Goal: Task Accomplishment & Management: Use online tool/utility

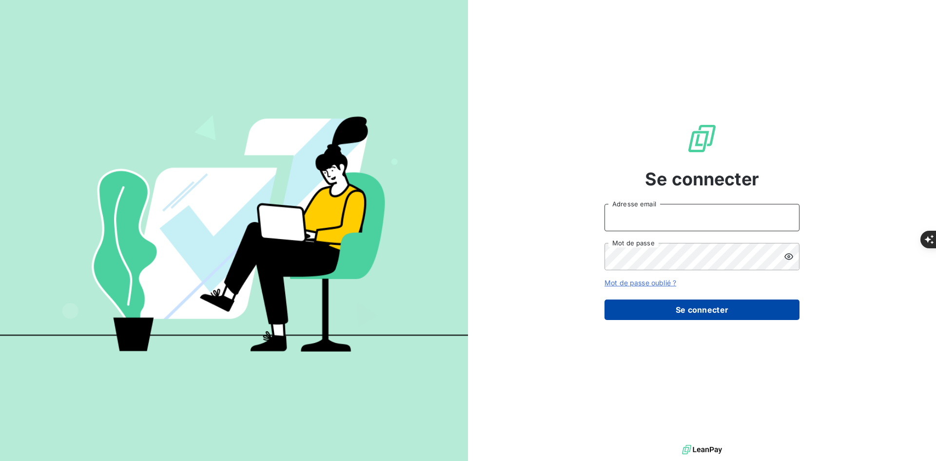
type input "[PERSON_NAME][EMAIL_ADDRESS][DOMAIN_NAME]"
click at [649, 313] on button "Se connecter" at bounding box center [702, 309] width 195 height 20
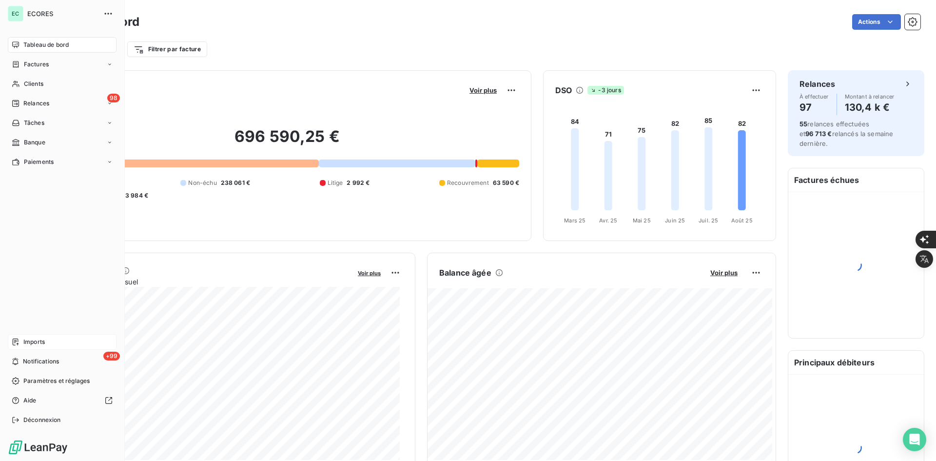
click at [16, 344] on icon at bounding box center [16, 342] width 8 height 8
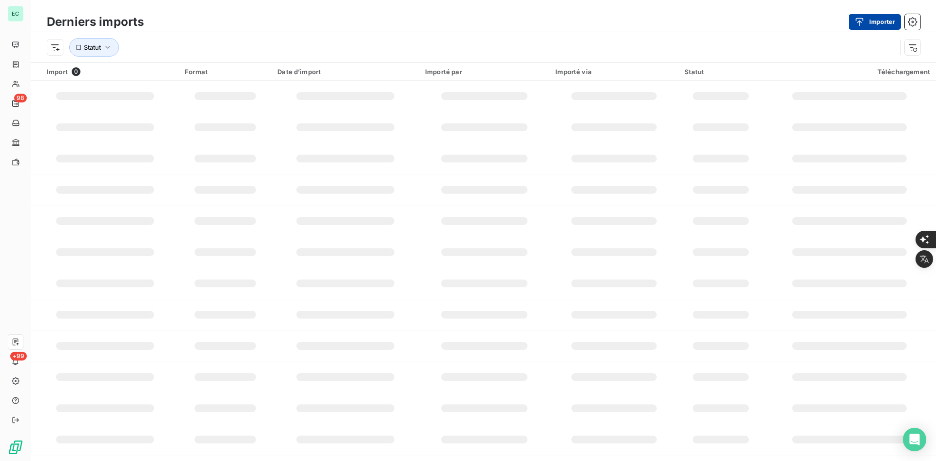
click at [860, 17] on icon "button" at bounding box center [860, 22] width 10 height 10
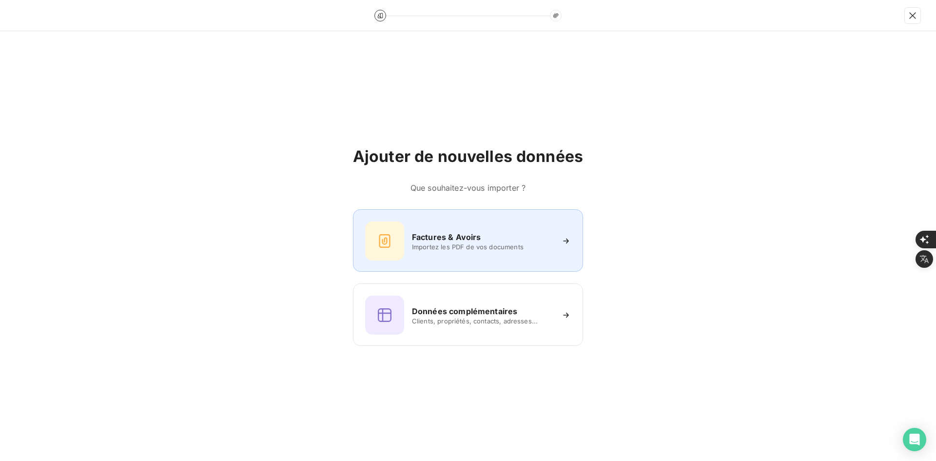
click at [515, 225] on div "Factures & Avoirs Importez les PDF de vos documents" at bounding box center [468, 240] width 206 height 39
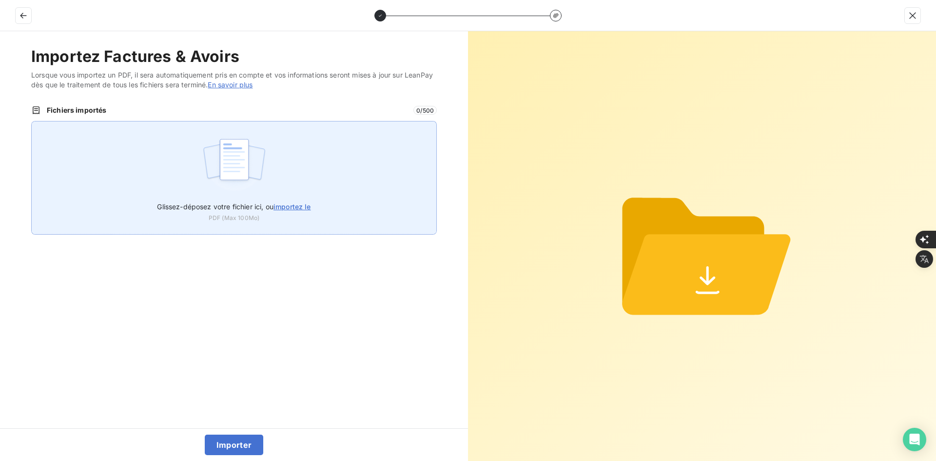
click at [283, 158] on div "Glissez-déposez votre fichier ici, ou importez le PDF (Max 100Mo)" at bounding box center [234, 178] width 406 height 114
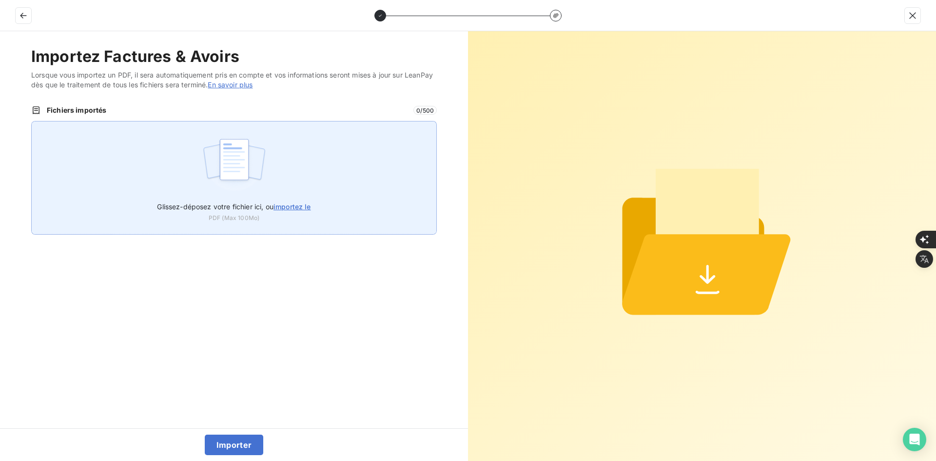
type input "C:\fakepath\FEF-2025-2464.pdf"
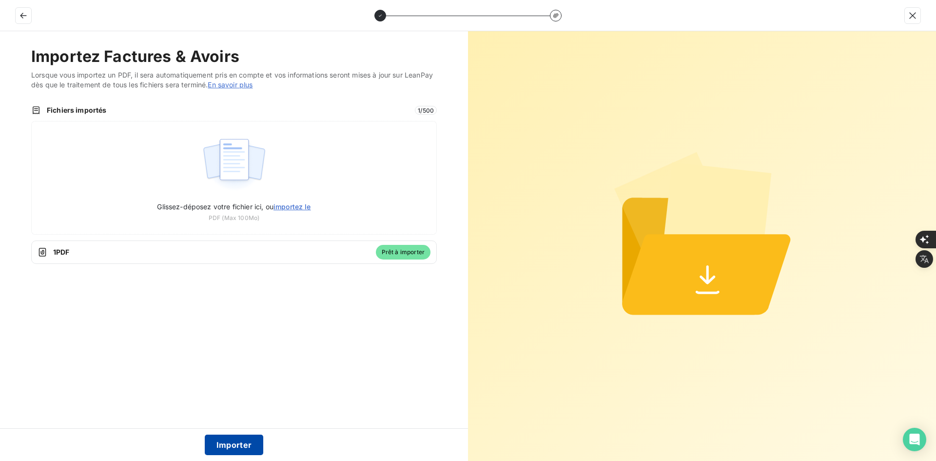
click at [237, 442] on button "Importer" at bounding box center [234, 445] width 59 height 20
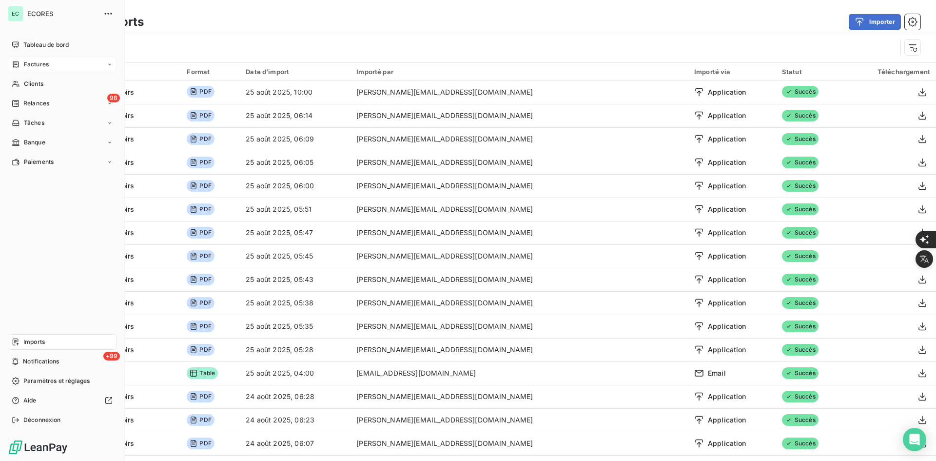
click at [29, 61] on span "Factures" at bounding box center [36, 64] width 25 height 9
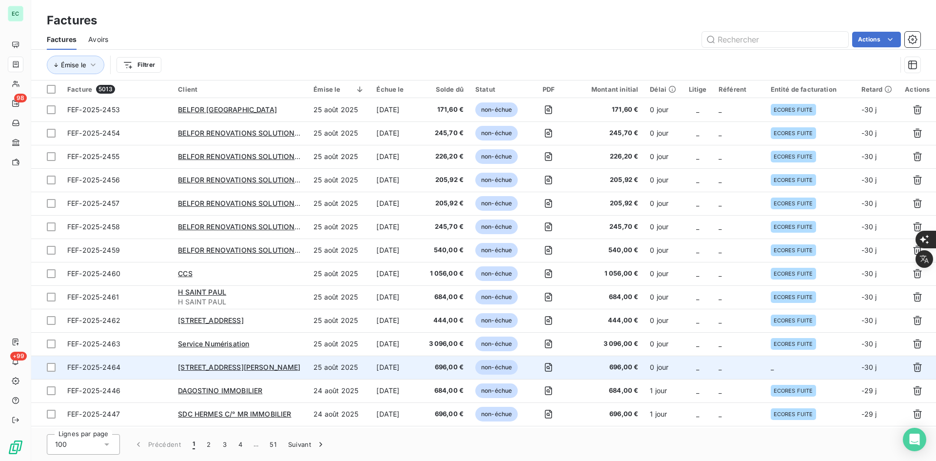
click at [695, 375] on td "_" at bounding box center [698, 367] width 30 height 23
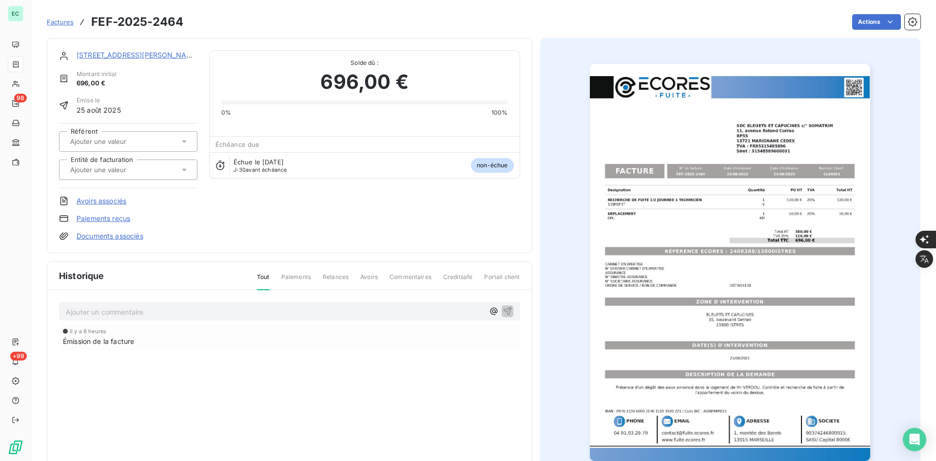
click at [88, 168] on input "text" at bounding box center [118, 169] width 98 height 9
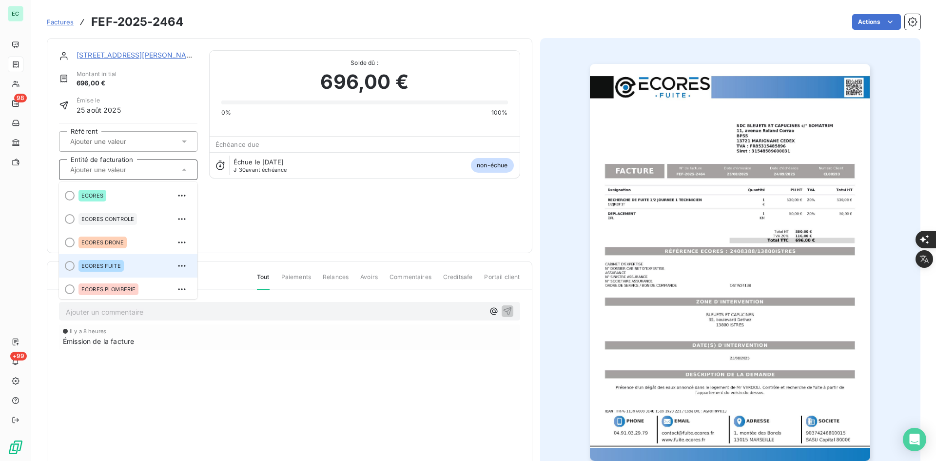
click at [106, 260] on div "ECORES FUITE" at bounding box center [101, 266] width 45 height 12
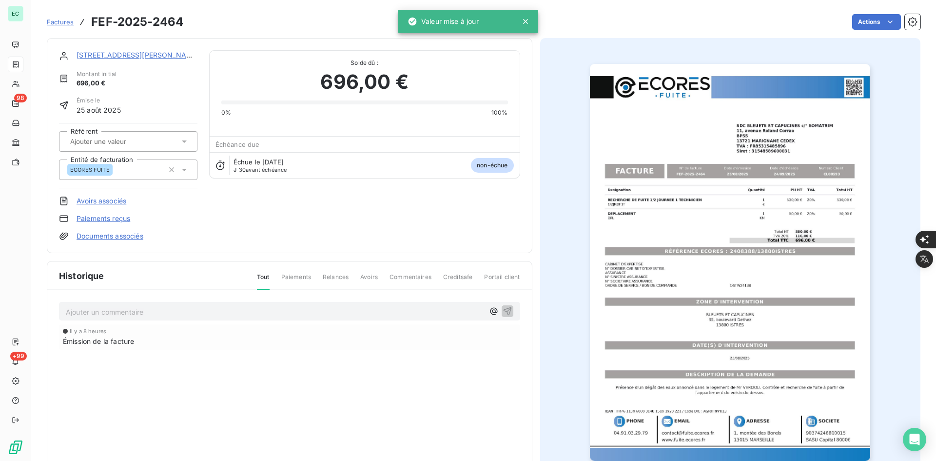
click at [120, 242] on div "[STREET_ADDRESS][PERSON_NAME] initial 696,00 € Émise le [DATE] Référent Entité …" at bounding box center [290, 145] width 486 height 215
click at [126, 236] on link "Documents associés" at bounding box center [110, 236] width 67 height 10
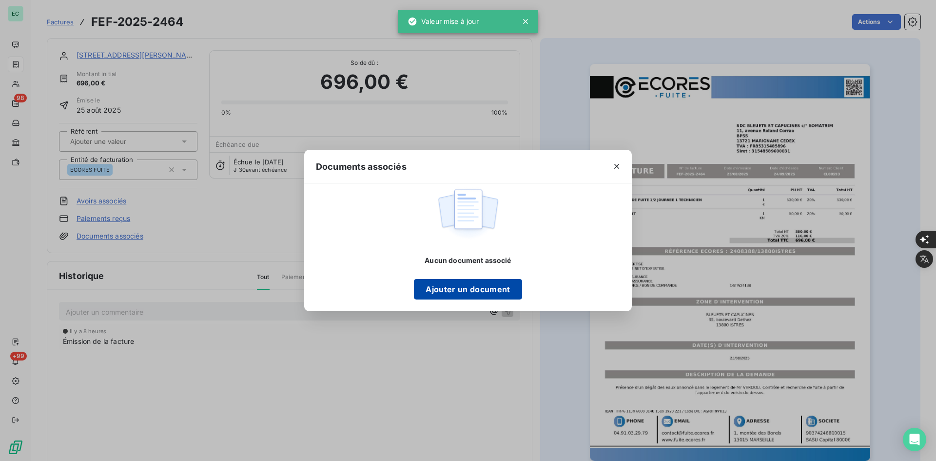
click at [429, 290] on button "Ajouter un document" at bounding box center [468, 289] width 108 height 20
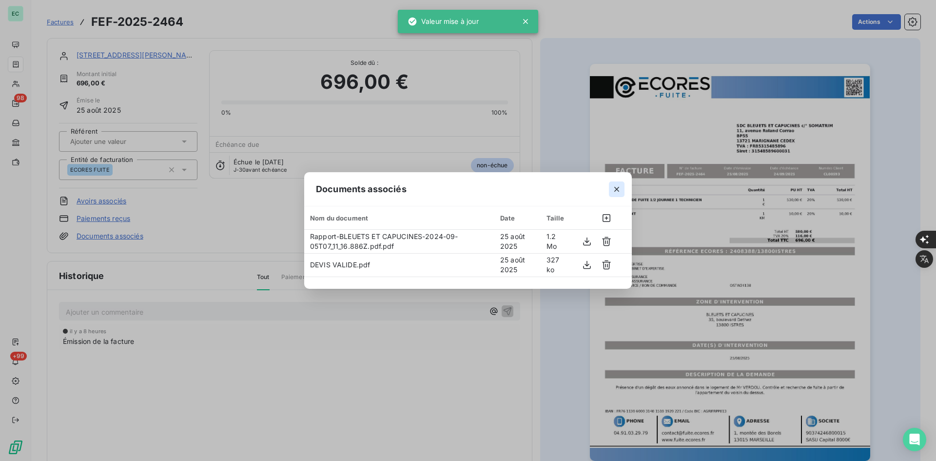
click at [620, 189] on icon "button" at bounding box center [617, 189] width 10 height 10
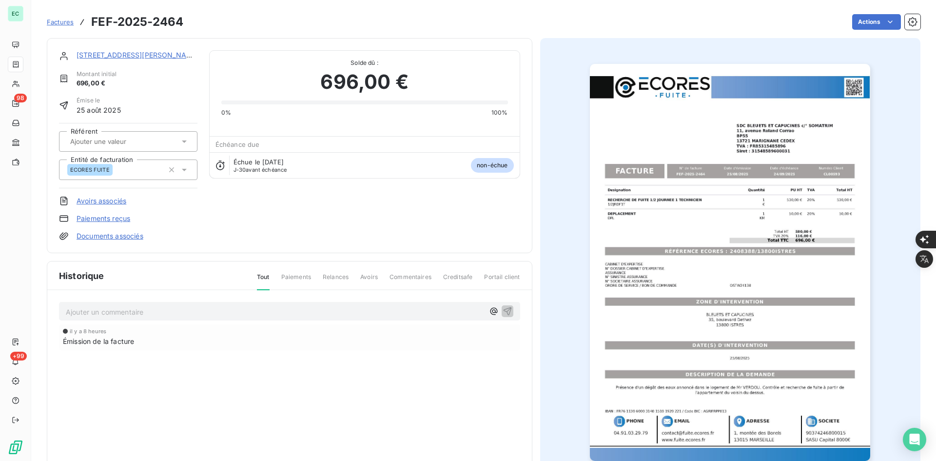
click at [119, 49] on div "[STREET_ADDRESS][PERSON_NAME] initial 696,00 € Émise le [DATE] Référent Entité …" at bounding box center [290, 145] width 486 height 215
click at [124, 57] on link "[STREET_ADDRESS][PERSON_NAME]" at bounding box center [138, 55] width 122 height 8
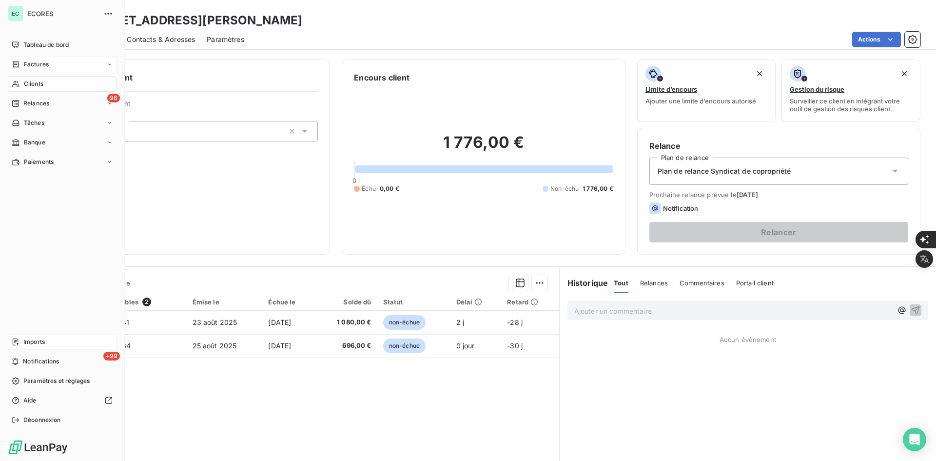
drag, startPoint x: 33, startPoint y: 337, endPoint x: 50, endPoint y: 335, distance: 17.7
click at [33, 337] on div "Imports" at bounding box center [62, 342] width 109 height 16
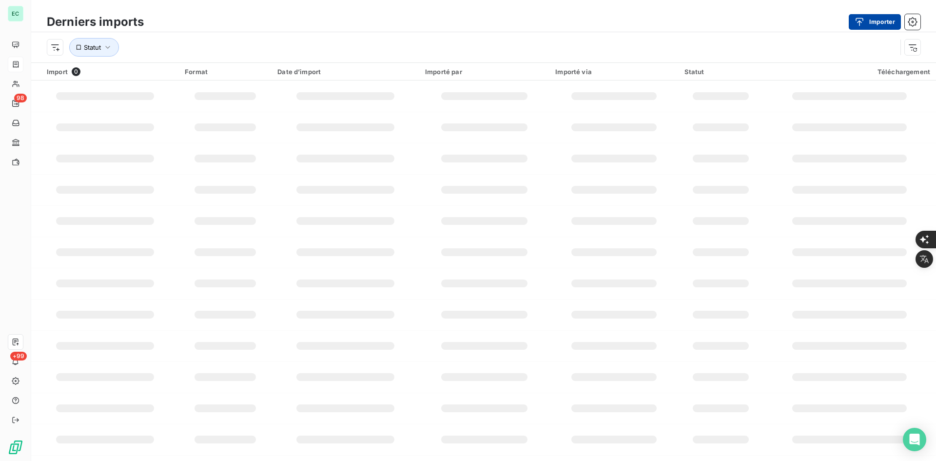
click at [861, 23] on icon "button" at bounding box center [860, 22] width 10 height 10
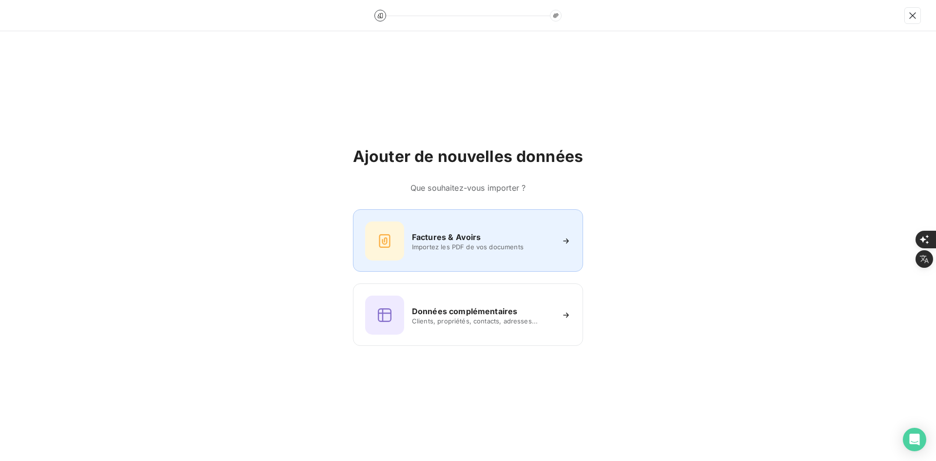
click at [448, 237] on h6 "Factures & Avoirs" at bounding box center [446, 237] width 69 height 12
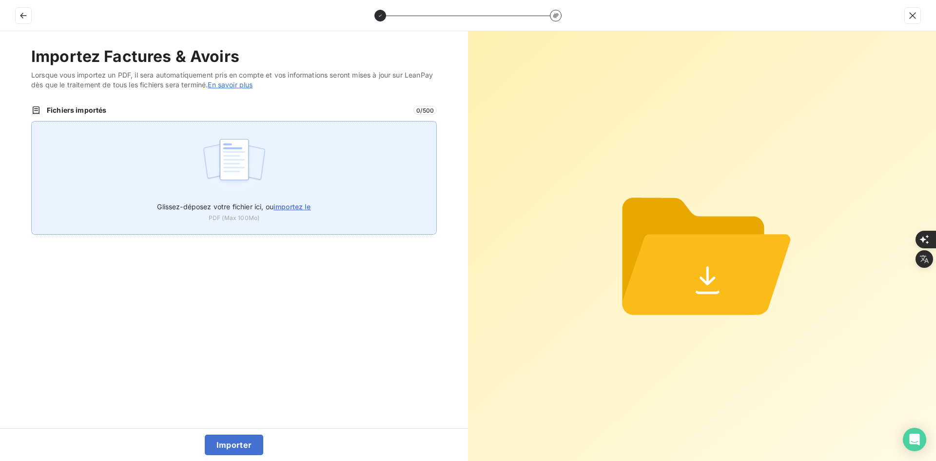
click at [276, 161] on div "Glissez-déposez votre fichier ici, ou importez le PDF (Max 100Mo)" at bounding box center [234, 178] width 406 height 114
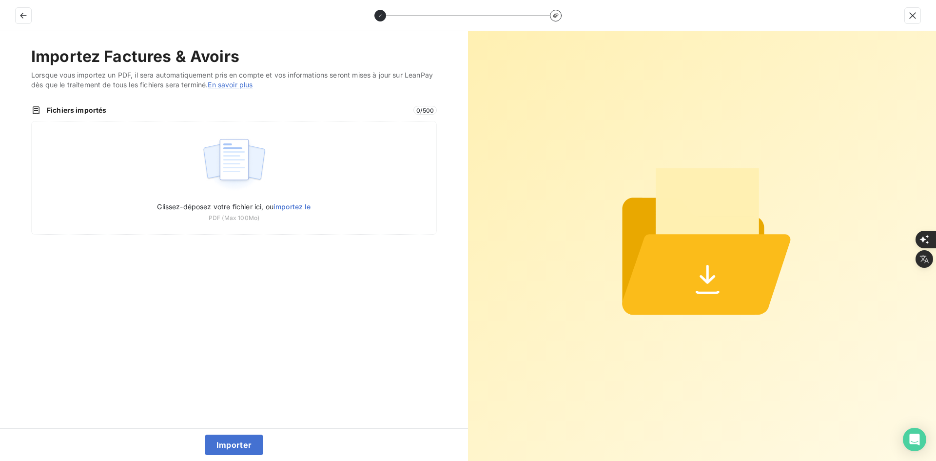
type input "C:\fakepath\FEF-2025-2465.pdf"
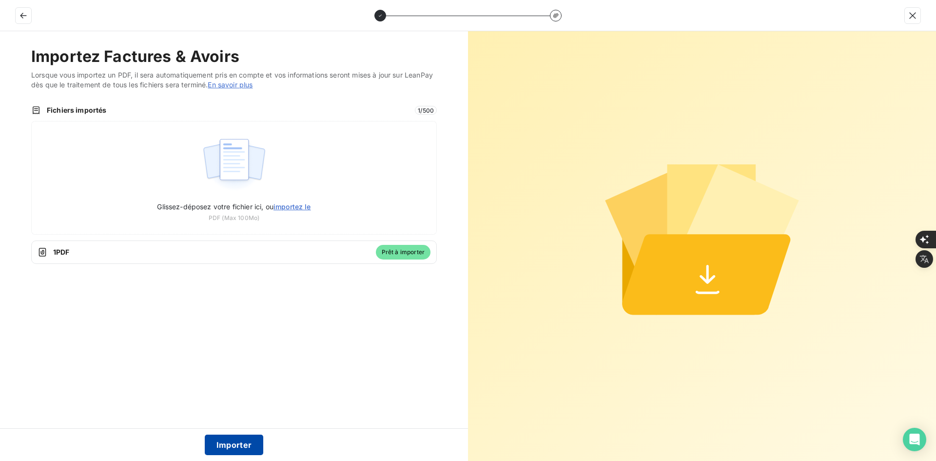
click at [240, 445] on button "Importer" at bounding box center [234, 445] width 59 height 20
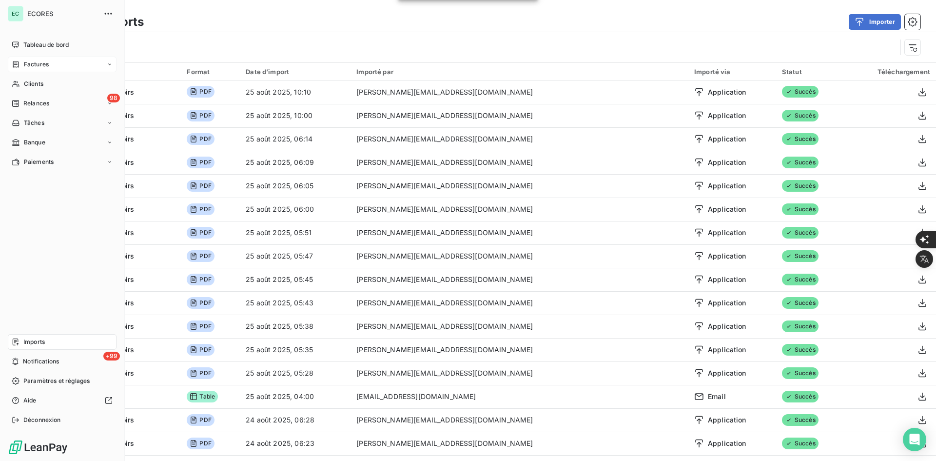
drag, startPoint x: 34, startPoint y: 68, endPoint x: 41, endPoint y: 71, distance: 8.5
click at [34, 68] on span "Factures" at bounding box center [36, 64] width 25 height 9
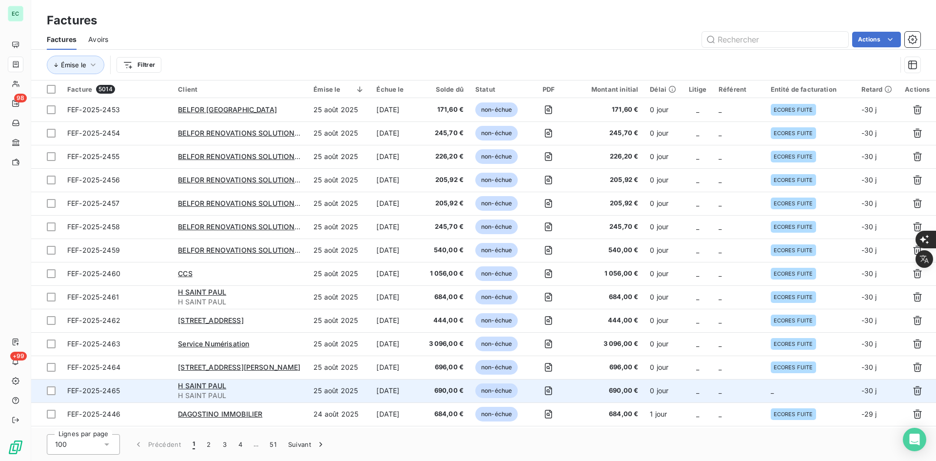
click at [805, 389] on td "_" at bounding box center [810, 390] width 91 height 23
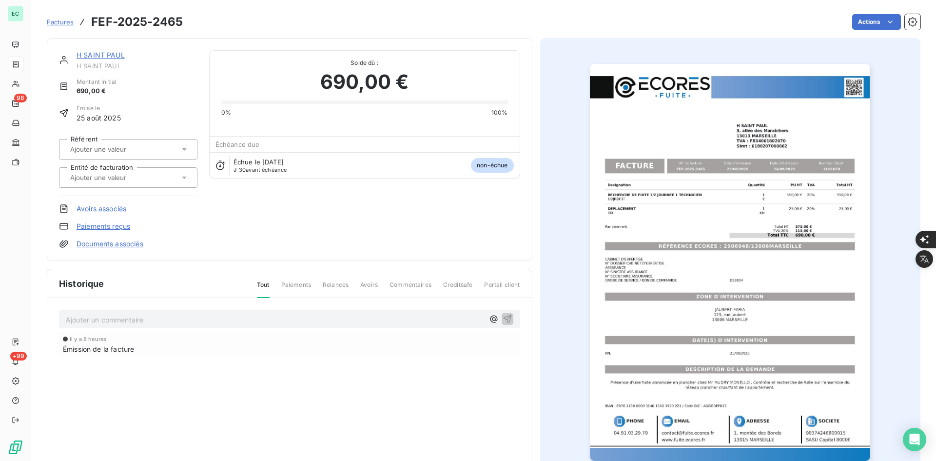
click at [124, 242] on link "Documents associés" at bounding box center [110, 244] width 67 height 10
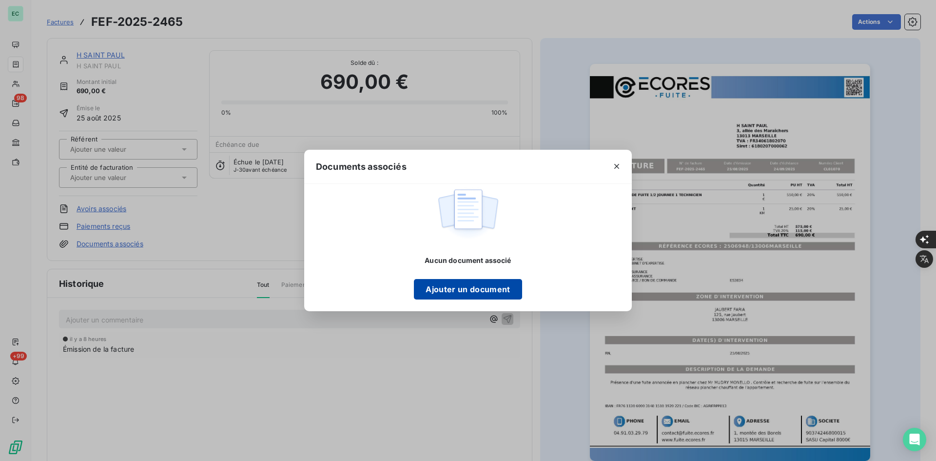
click at [441, 288] on button "Ajouter un document" at bounding box center [468, 289] width 108 height 20
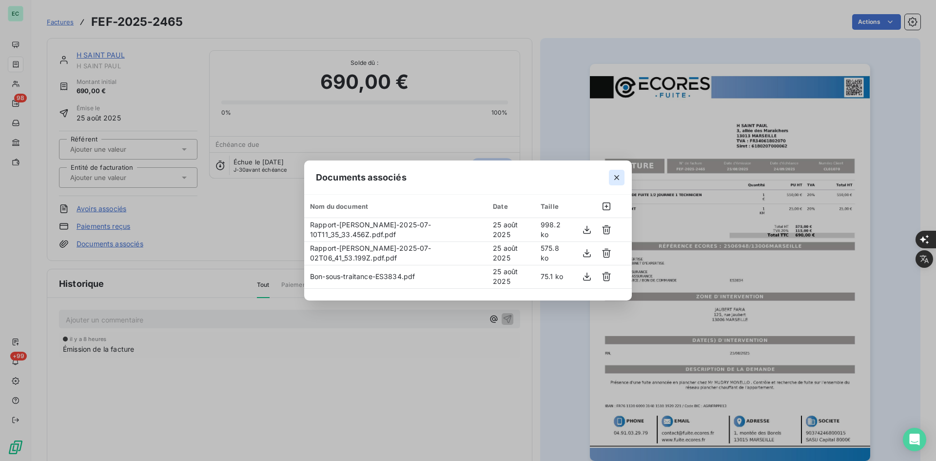
click at [619, 180] on icon "button" at bounding box center [617, 178] width 10 height 10
